Goal: Task Accomplishment & Management: Complete application form

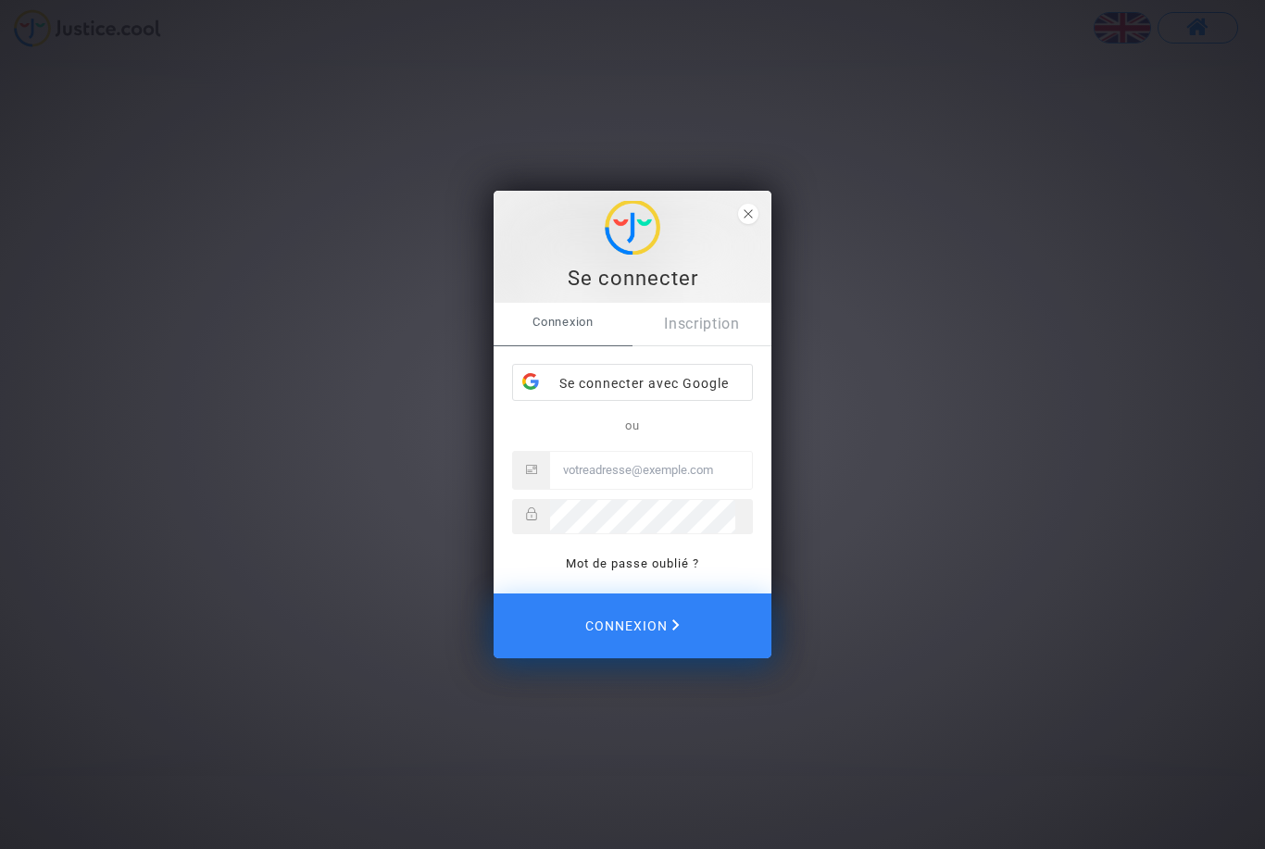
click at [720, 329] on link "Inscription" at bounding box center [701, 324] width 139 height 43
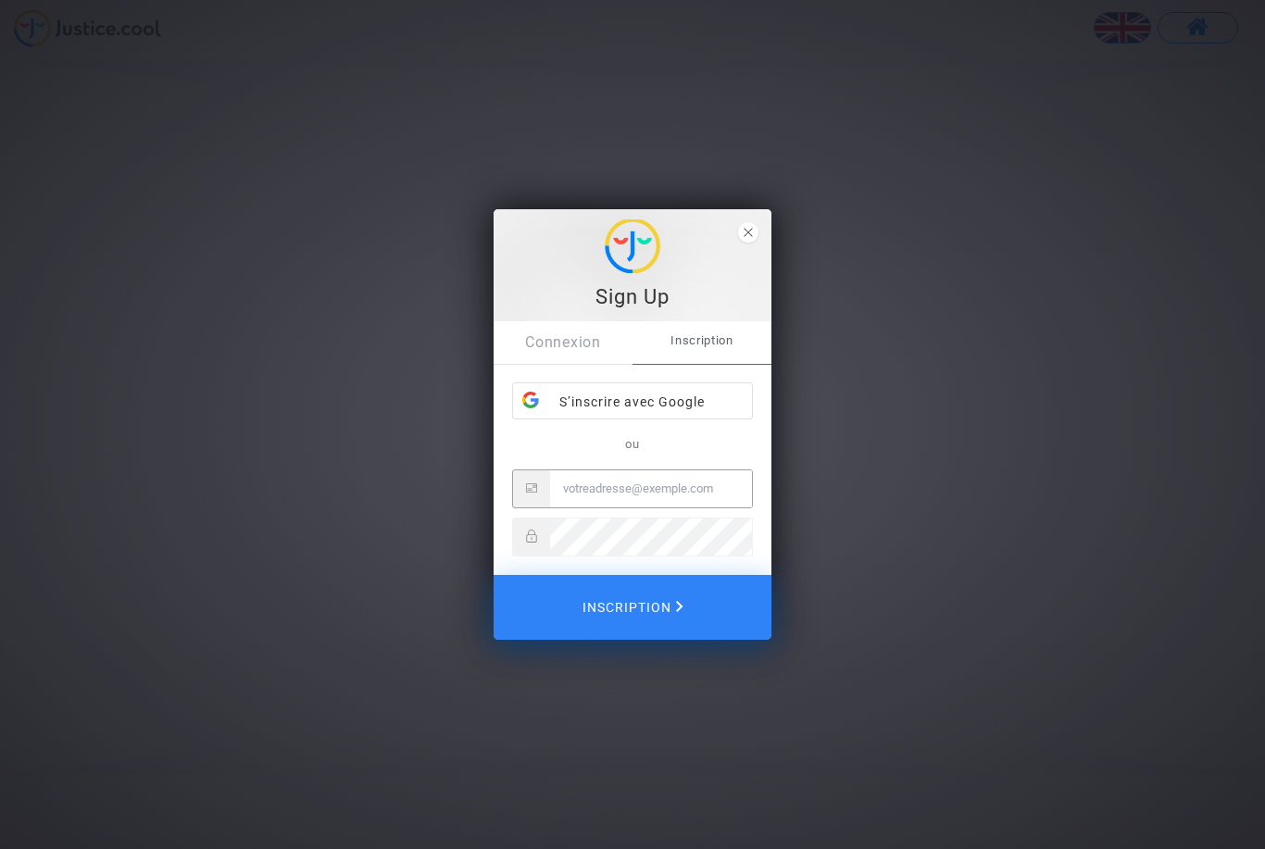
type input "@"
type input "cassandr"
click at [732, 345] on span "Inscription" at bounding box center [701, 340] width 139 height 39
click at [710, 337] on span "Inscription" at bounding box center [701, 340] width 139 height 39
click at [581, 345] on link "Connexion" at bounding box center [563, 342] width 139 height 43
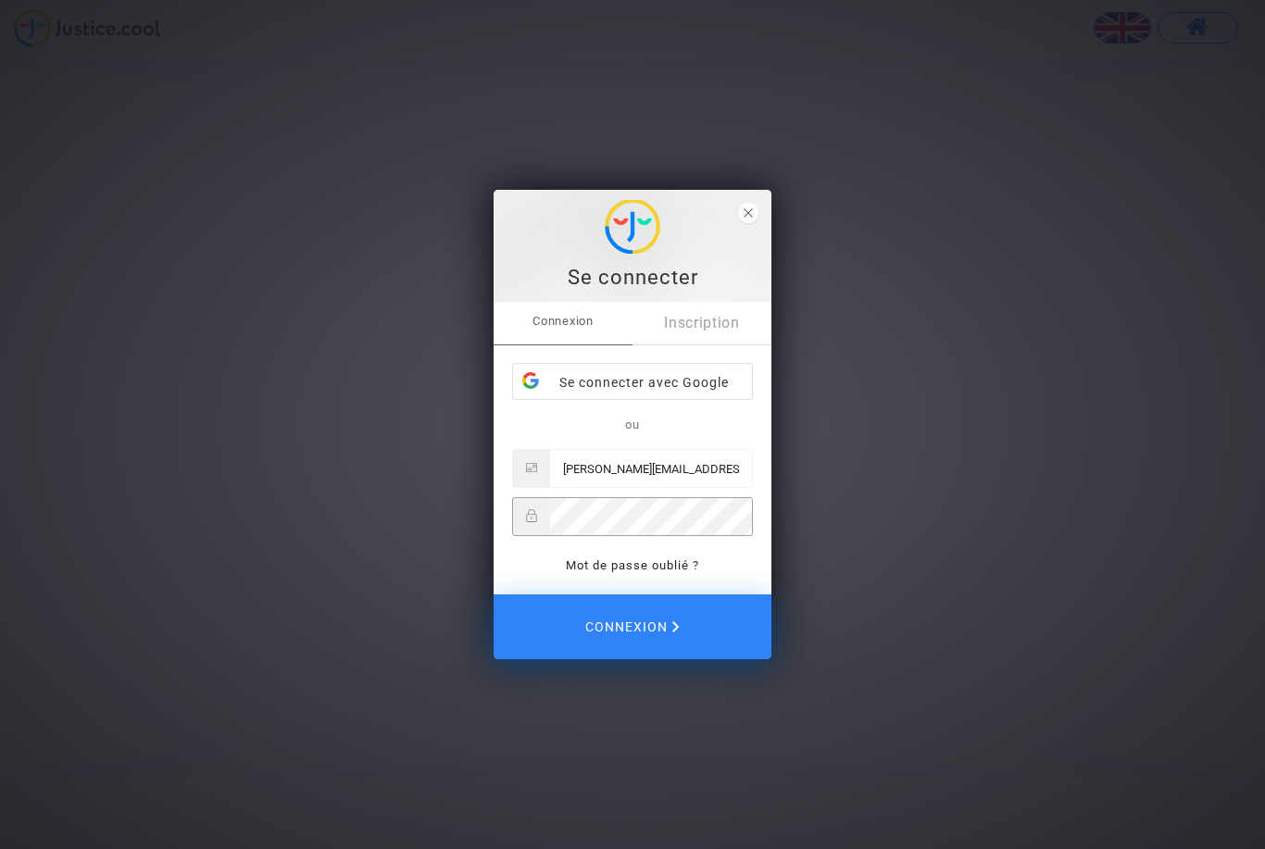
click at [646, 463] on input "cassandra.py19@gmail.com" at bounding box center [651, 468] width 202 height 37
type input "cassandra.py10@gmail.com"
click at [632, 627] on button "Connexion" at bounding box center [633, 626] width 278 height 65
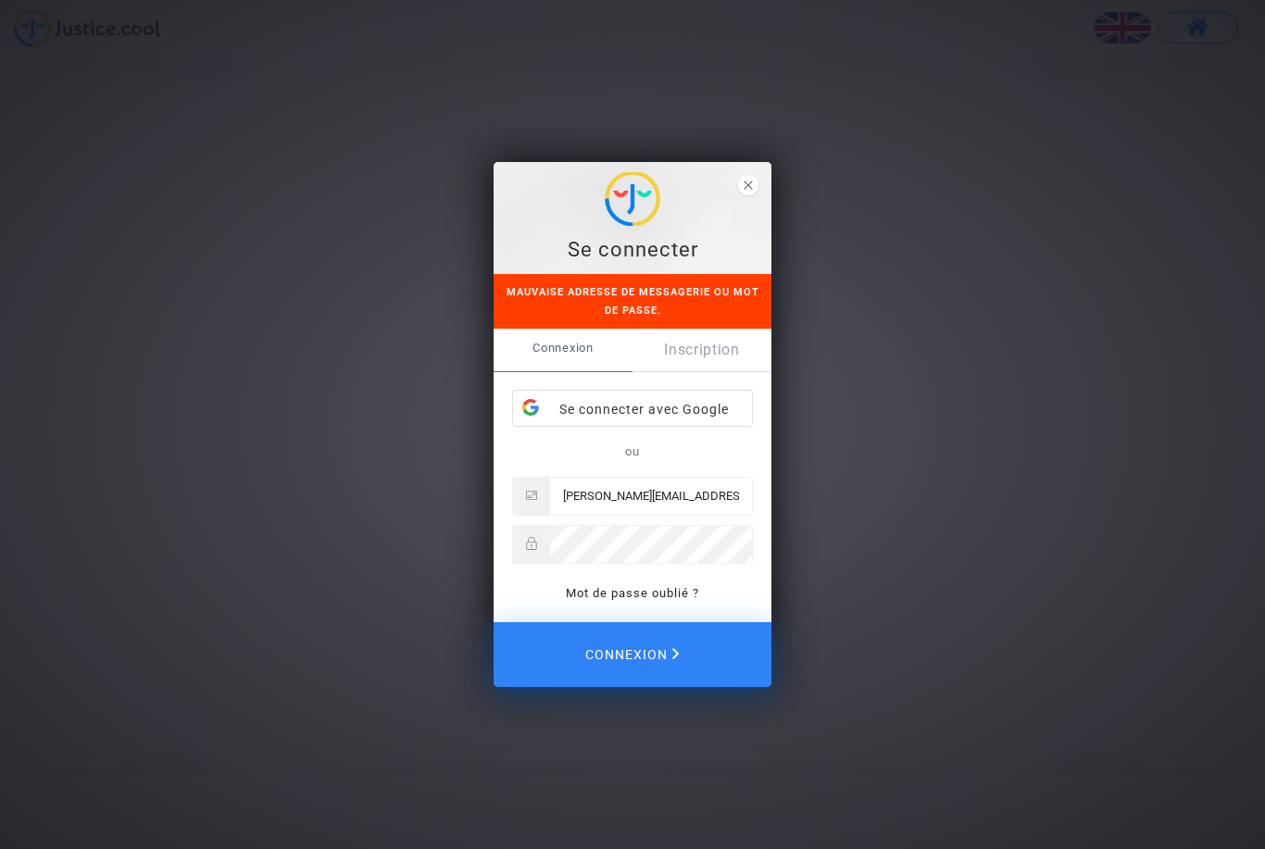
click at [703, 356] on link "Inscription" at bounding box center [701, 350] width 139 height 43
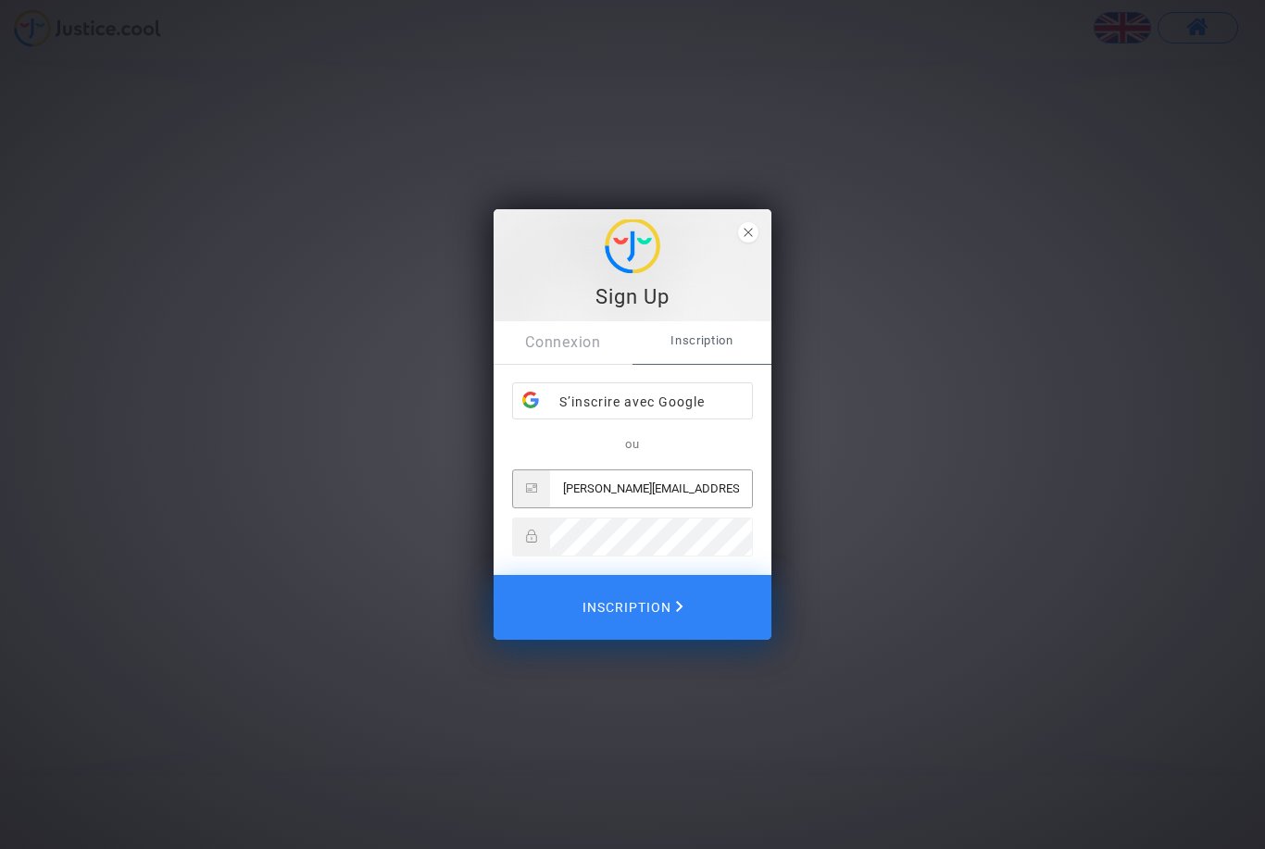
click at [660, 482] on input "cassandra.py10@gmail.com" at bounding box center [651, 488] width 202 height 37
type input "[EMAIL_ADDRESS][DOMAIN_NAME]"
click at [632, 606] on button "Inscription" at bounding box center [633, 607] width 278 height 65
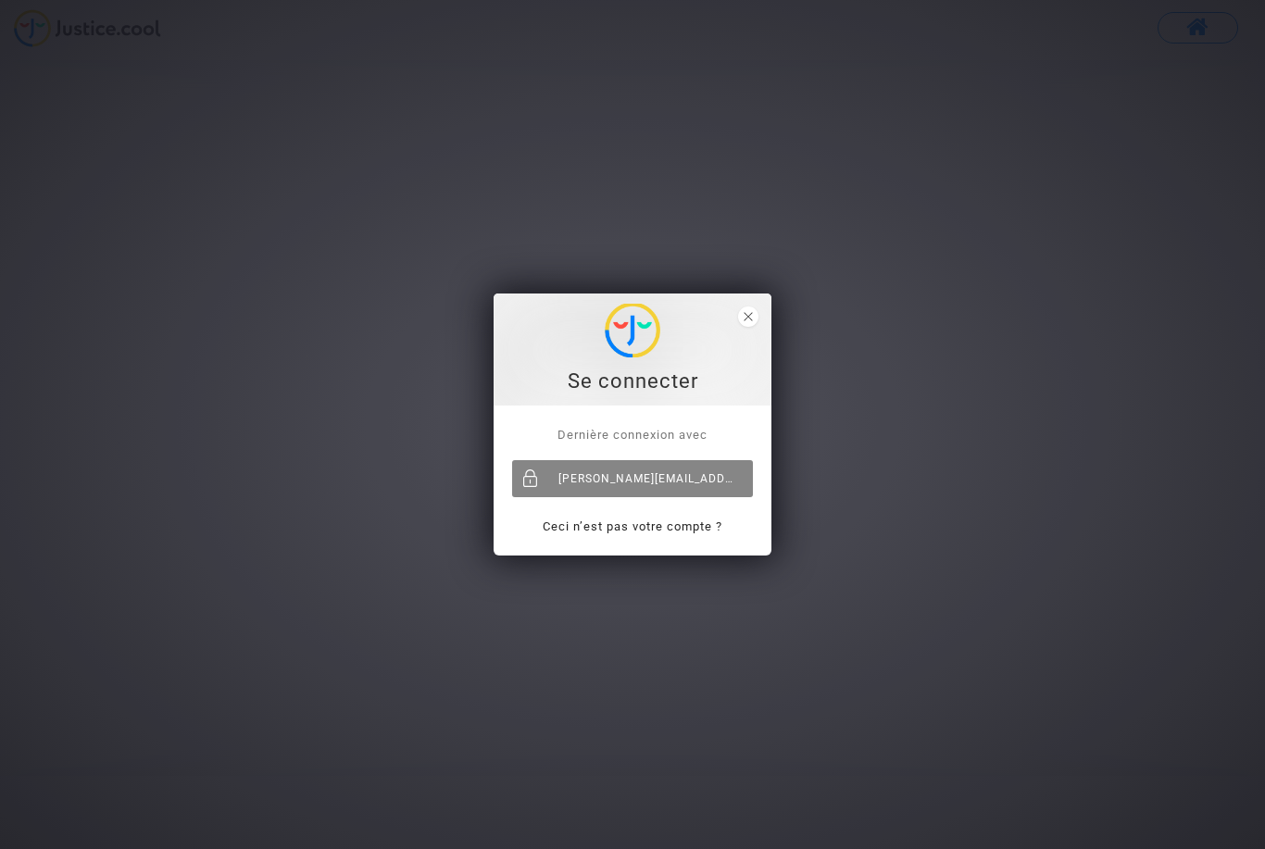
click at [601, 486] on div "[EMAIL_ADDRESS][DOMAIN_NAME]" at bounding box center [632, 478] width 241 height 37
click at [680, 474] on div "[PERSON_NAME][EMAIL_ADDRESS][DOMAIN_NAME]" at bounding box center [632, 478] width 241 height 37
click at [678, 380] on div "Se connecter" at bounding box center [632, 382] width 257 height 28
click at [528, 493] on div at bounding box center [530, 478] width 37 height 37
click at [756, 319] on span "close" at bounding box center [748, 316] width 20 height 20
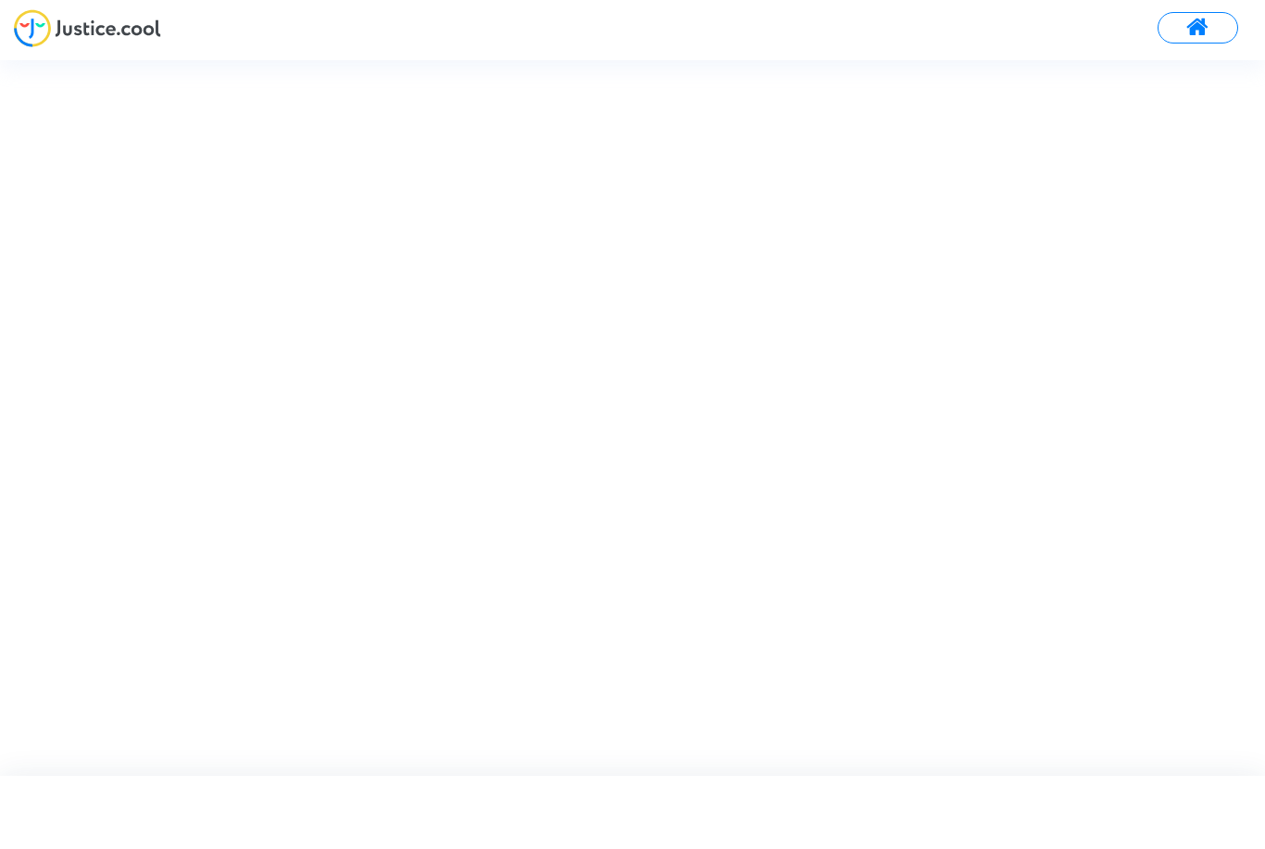
click at [1206, 24] on span at bounding box center [1197, 28] width 23 height 24
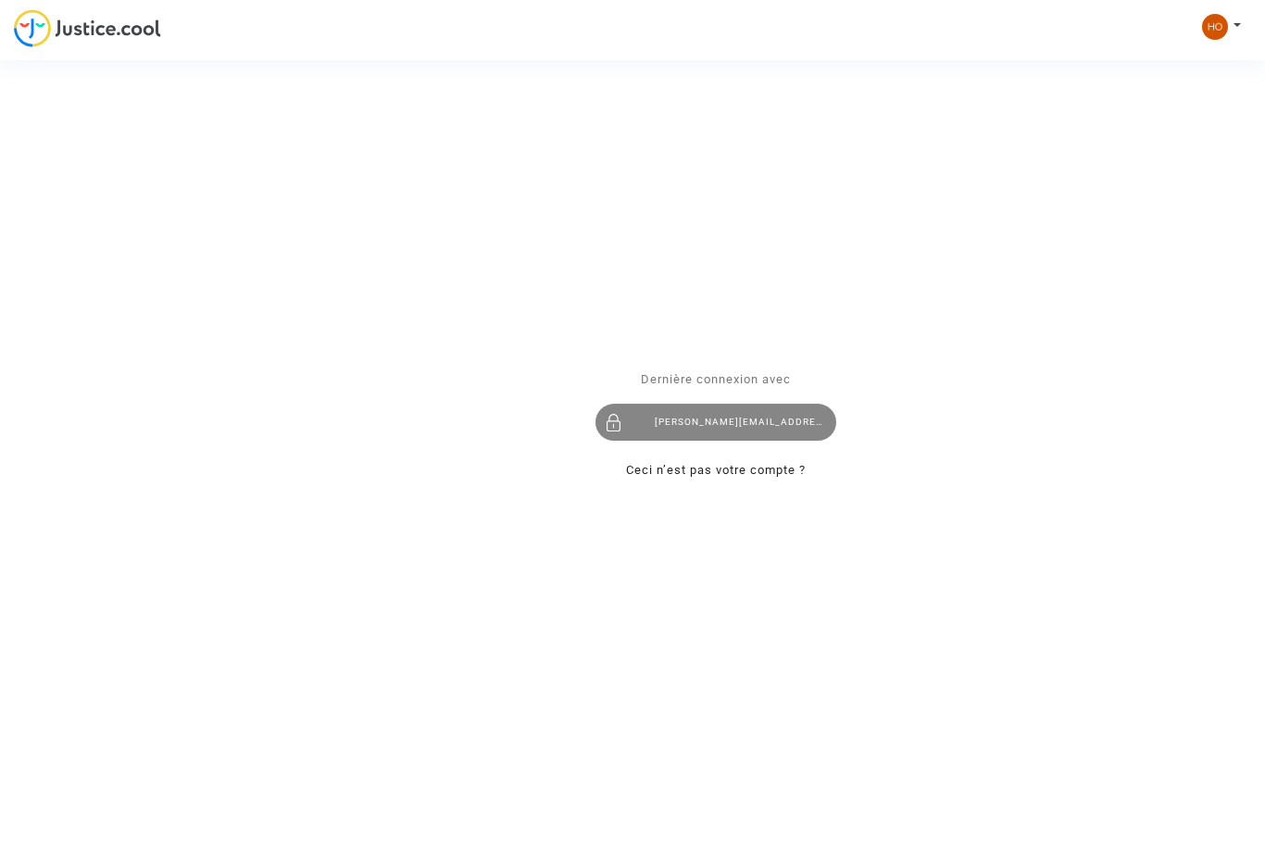
click at [733, 423] on div "[EMAIL_ADDRESS][DOMAIN_NAME]" at bounding box center [715, 422] width 241 height 37
click at [769, 383] on span "Dernière connexion avec" at bounding box center [716, 379] width 150 height 14
click at [1223, 31] on div "Se connecter Dernière connexion avec [EMAIL_ADDRESS][DOMAIN_NAME] Ceci n’est pa…" at bounding box center [632, 424] width 1265 height 849
click at [1241, 27] on div "Se connecter Dernière connexion avec [EMAIL_ADDRESS][DOMAIN_NAME] Ceci n’est pa…" at bounding box center [632, 424] width 1265 height 849
click at [1238, 26] on div "Se connecter Dernière connexion avec [EMAIL_ADDRESS][DOMAIN_NAME] Ceci n’est pa…" at bounding box center [632, 424] width 1265 height 849
